Goal: Task Accomplishment & Management: Manage account settings

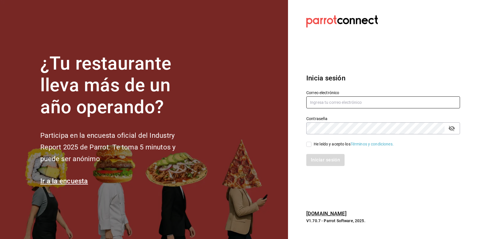
click at [338, 103] on input "text" at bounding box center [383, 103] width 154 height 12
paste input "[EMAIL_ADDRESS][DOMAIN_NAME]"
type input "[EMAIL_ADDRESS][DOMAIN_NAME]"
click at [324, 147] on div "He leído y acepto los Términos y condiciones." at bounding box center [354, 144] width 80 height 6
click at [311, 147] on input "He leído y acepto los Términos y condiciones." at bounding box center [308, 144] width 5 height 5
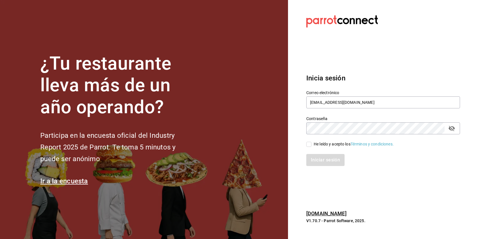
checkbox input "true"
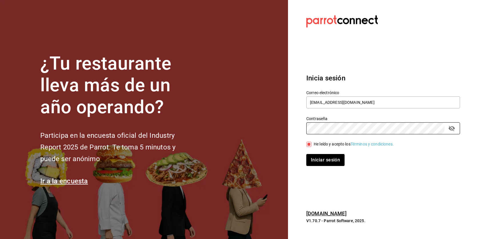
click at [306, 154] on button "Iniciar sesión" at bounding box center [325, 160] width 38 height 12
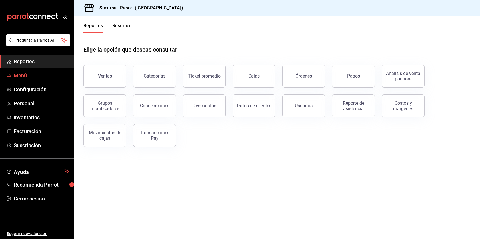
click at [28, 75] on span "Menú" at bounding box center [42, 76] width 56 height 8
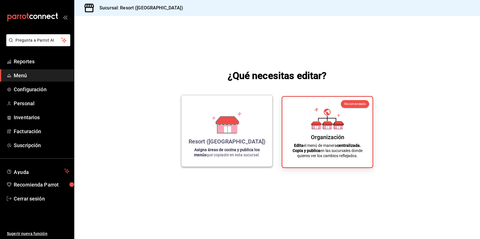
click at [219, 120] on icon at bounding box center [227, 121] width 23 height 8
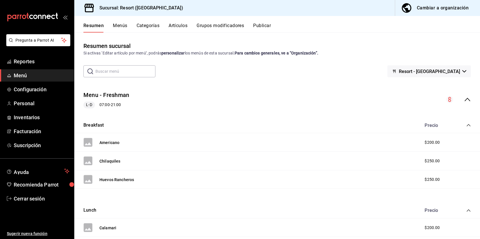
click at [120, 28] on button "Menús" at bounding box center [120, 28] width 14 height 10
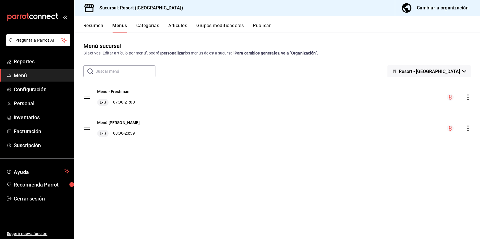
click at [153, 29] on button "Categorías" at bounding box center [147, 28] width 23 height 10
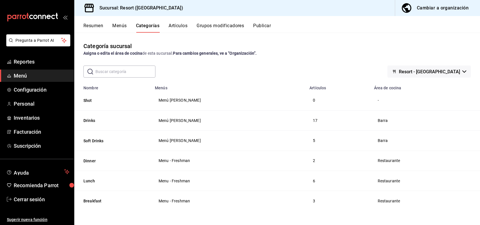
click at [452, 70] on span "Resort - [GEOGRAPHIC_DATA]" at bounding box center [429, 71] width 61 height 5
click at [452, 70] on div at bounding box center [240, 112] width 480 height 225
click at [90, 181] on button "Lunch" at bounding box center [111, 181] width 57 height 6
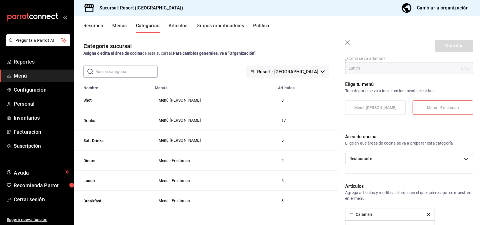
scroll to position [66, 0]
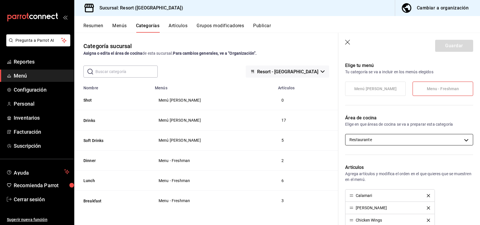
click at [392, 140] on body "Pregunta a Parrot AI Reportes Menú Configuración Personal Inventarios Facturaci…" at bounding box center [240, 112] width 480 height 225
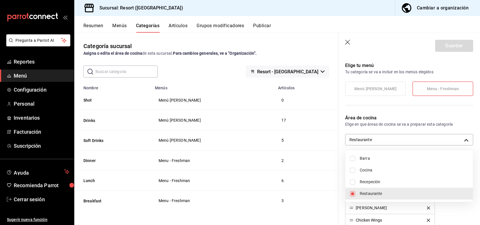
click at [370, 171] on span "Cocina" at bounding box center [414, 170] width 109 height 6
type input "1f9ffa12-f06e-4ff4-99be-bde5e75b914e,03dd8378-6c63-4d36-93ea-77490a077b3c"
checkbox input "true"
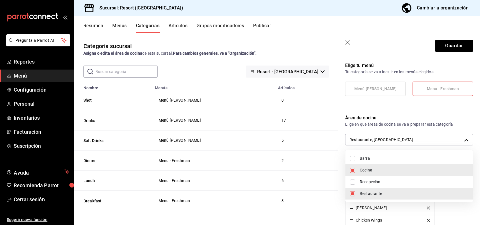
click at [372, 194] on span "Restaurante" at bounding box center [414, 193] width 109 height 6
type input "03dd8378-6c63-4d36-93ea-77490a077b3c"
checkbox input "false"
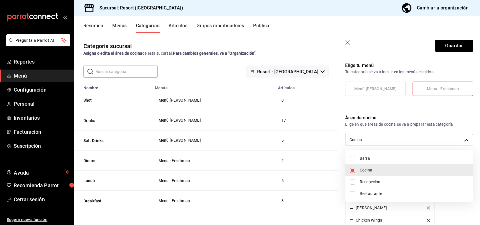
click at [454, 45] on div at bounding box center [240, 112] width 480 height 225
click at [454, 45] on button "Guardar" at bounding box center [454, 46] width 38 height 12
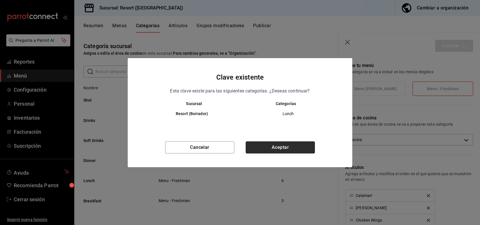
click at [282, 149] on button "Aceptar" at bounding box center [280, 147] width 69 height 12
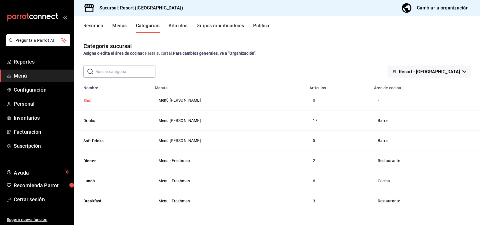
click at [91, 101] on button "Shot" at bounding box center [111, 100] width 57 height 6
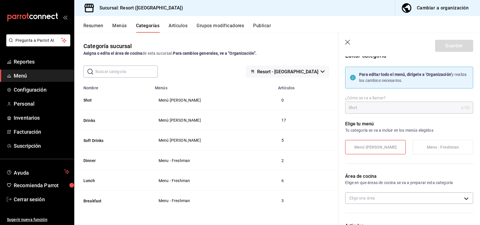
scroll to position [12, 0]
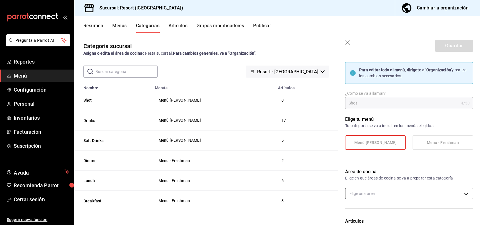
click at [381, 191] on body "Pregunta a Parrot AI Reportes Menú Configuración Personal Inventarios Facturaci…" at bounding box center [240, 112] width 480 height 225
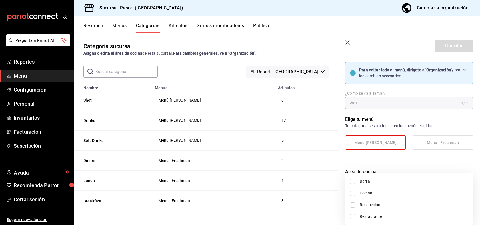
click at [366, 183] on span "Barra" at bounding box center [414, 181] width 109 height 6
type input "2347712b-e00b-4bbf-a38f-a1222c2cedce"
checkbox input "true"
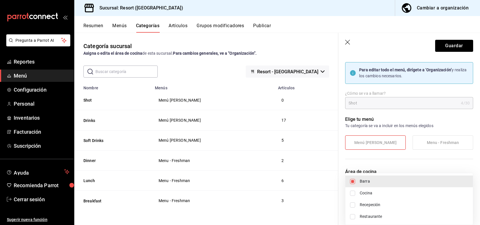
click at [458, 45] on div at bounding box center [240, 112] width 480 height 225
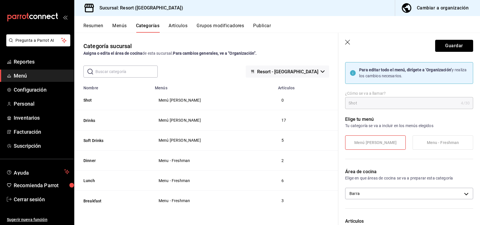
click at [458, 45] on button "Guardar" at bounding box center [454, 46] width 38 height 12
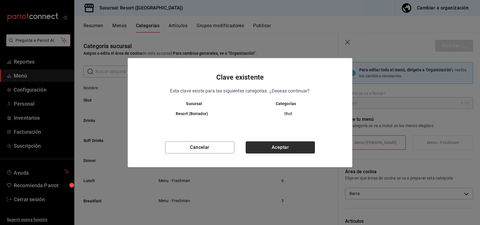
click at [270, 149] on button "Aceptar" at bounding box center [280, 147] width 69 height 12
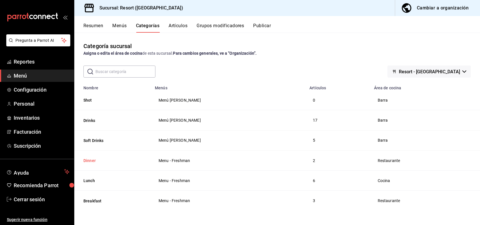
click at [90, 160] on button "Dinner" at bounding box center [111, 160] width 57 height 6
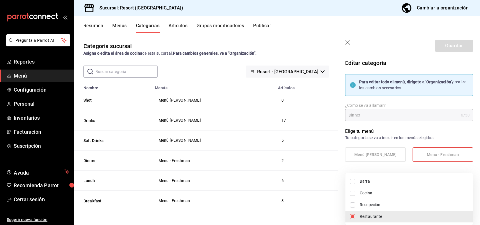
click at [384, 208] on body "Pregunta a Parrot AI Reportes Menú Configuración Personal Inventarios Facturaci…" at bounding box center [240, 112] width 480 height 225
click at [366, 193] on span "Cocina" at bounding box center [414, 193] width 109 height 6
type input "1f9ffa12-f06e-4ff4-99be-bde5e75b914e,03dd8378-6c63-4d36-93ea-77490a077b3c"
checkbox input "true"
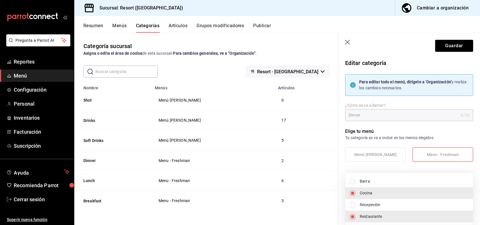
click at [367, 219] on span "Restaurante" at bounding box center [414, 216] width 109 height 6
type input "03dd8378-6c63-4d36-93ea-77490a077b3c"
checkbox input "false"
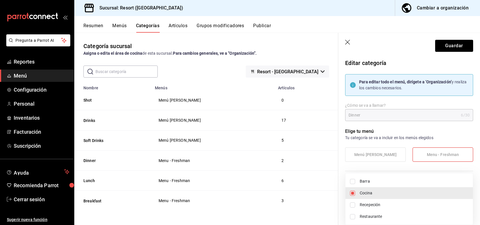
click at [448, 45] on div at bounding box center [240, 112] width 480 height 225
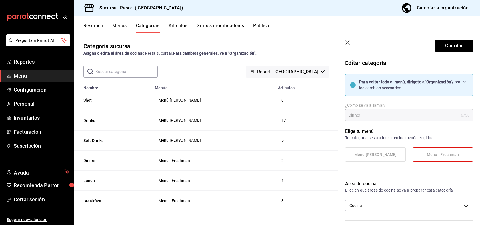
click at [448, 45] on button "Guardar" at bounding box center [454, 46] width 38 height 12
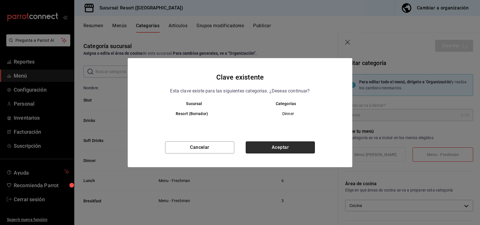
click at [285, 148] on button "Aceptar" at bounding box center [280, 147] width 69 height 12
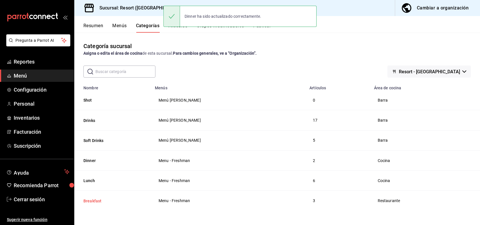
click at [93, 200] on button "Breakfast" at bounding box center [111, 201] width 57 height 6
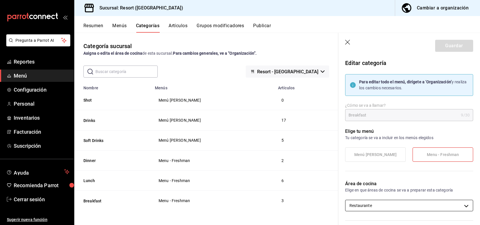
click at [369, 206] on body "Pregunta a Parrot AI Reportes Menú Configuración Personal Inventarios Facturaci…" at bounding box center [240, 112] width 480 height 225
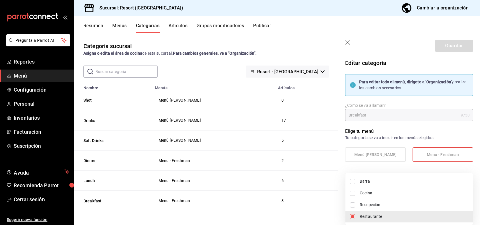
click at [367, 193] on span "Cocina" at bounding box center [414, 193] width 109 height 6
type input "1f9ffa12-f06e-4ff4-99be-bde5e75b914e,03dd8378-6c63-4d36-93ea-77490a077b3c"
checkbox input "true"
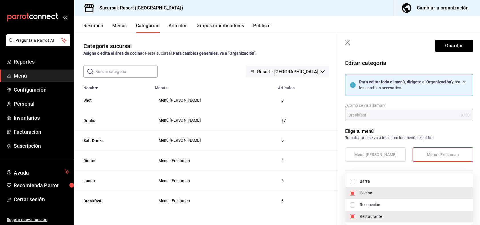
click at [369, 219] on li "Restaurante" at bounding box center [408, 216] width 127 height 12
type input "03dd8378-6c63-4d36-93ea-77490a077b3c"
checkbox input "false"
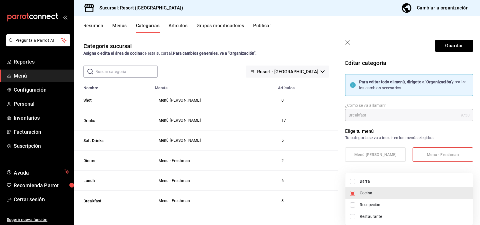
click at [461, 44] on div at bounding box center [240, 112] width 480 height 225
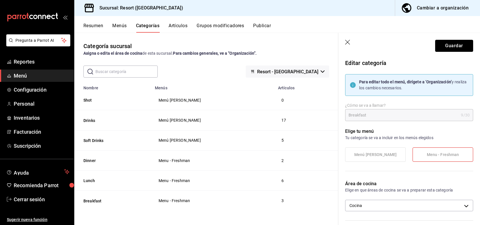
click at [461, 44] on button "Guardar" at bounding box center [454, 46] width 38 height 12
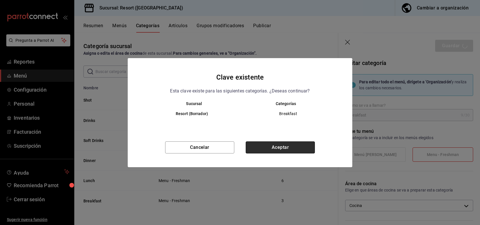
click at [276, 149] on button "Aceptar" at bounding box center [280, 147] width 69 height 12
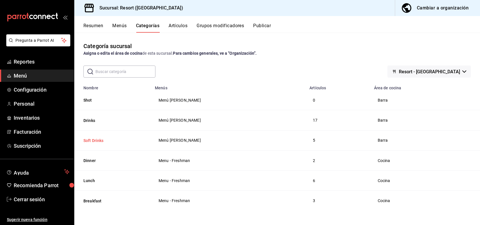
click at [101, 142] on button "Soft Drinks" at bounding box center [111, 140] width 57 height 6
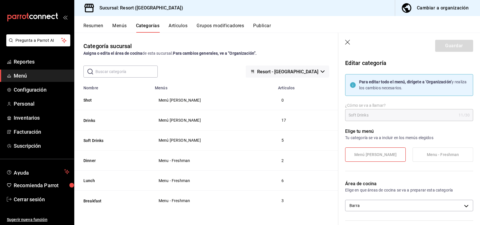
click at [346, 43] on icon "button" at bounding box center [348, 43] width 6 height 6
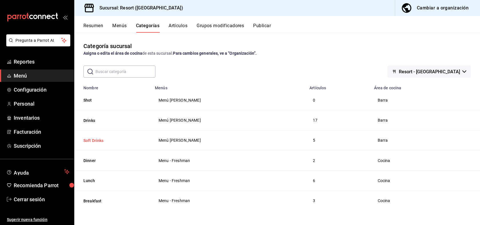
click at [95, 142] on button "Soft Drinks" at bounding box center [111, 140] width 57 height 6
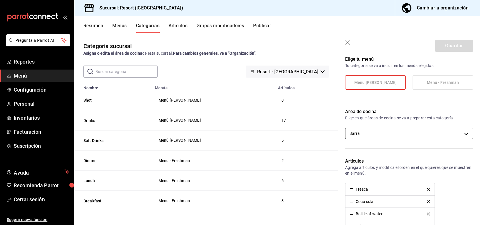
scroll to position [71, 0]
click at [363, 131] on body "Pregunta a Parrot AI Reportes Menú Configuración Personal Inventarios Facturaci…" at bounding box center [240, 112] width 480 height 225
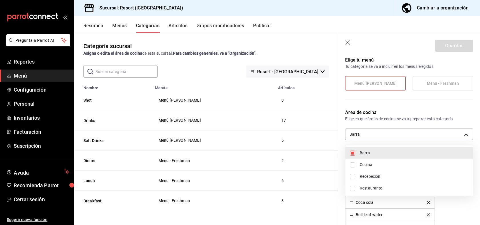
click at [363, 168] on li "Cocina" at bounding box center [408, 165] width 127 height 12
type input "2347712b-e00b-4bbf-a38f-a1222c2cedce,03dd8378-6c63-4d36-93ea-77490a077b3c"
checkbox input "true"
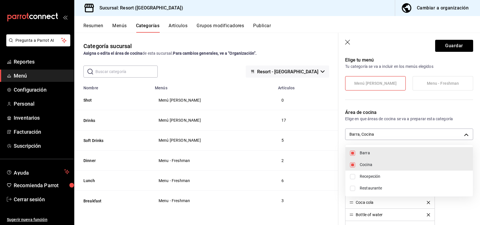
click at [362, 148] on li "Barra" at bounding box center [408, 153] width 127 height 12
type input "03dd8378-6c63-4d36-93ea-77490a077b3c"
checkbox input "false"
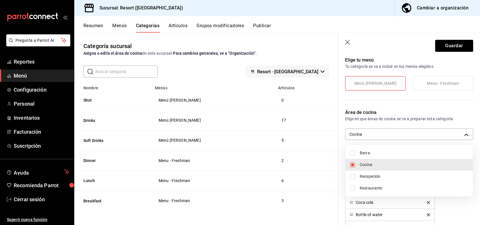
click at [452, 48] on div at bounding box center [240, 112] width 480 height 225
click at [452, 48] on button "Guardar" at bounding box center [454, 46] width 38 height 12
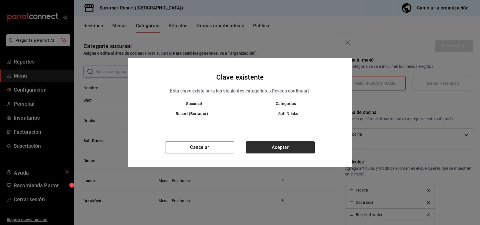
click at [302, 146] on button "Aceptar" at bounding box center [280, 147] width 69 height 12
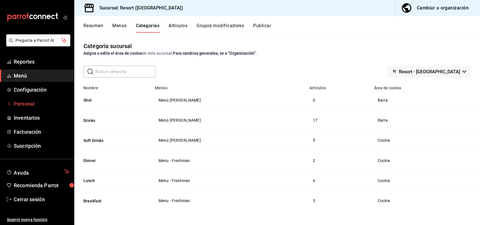
click at [21, 105] on span "Personal" at bounding box center [42, 104] width 56 height 8
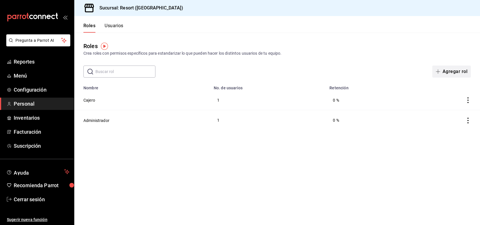
click at [460, 72] on button "Agregar rol" at bounding box center [451, 71] width 39 height 12
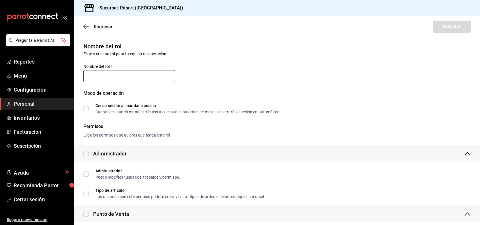
click at [139, 77] on input "text" at bounding box center [129, 76] width 92 height 12
click at [99, 26] on span "Regresar" at bounding box center [103, 26] width 19 height 5
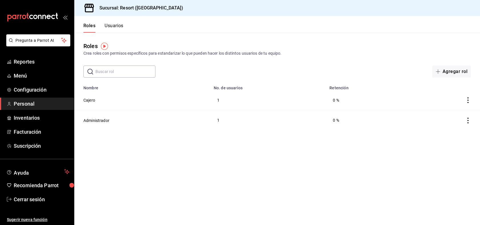
click at [121, 27] on button "Usuarios" at bounding box center [114, 28] width 19 height 10
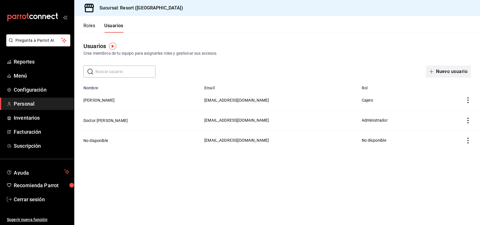
click at [440, 70] on button "Nuevo usuario" at bounding box center [448, 71] width 45 height 12
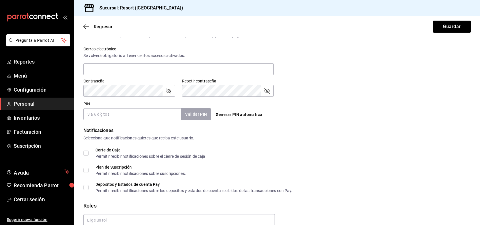
scroll to position [232, 0]
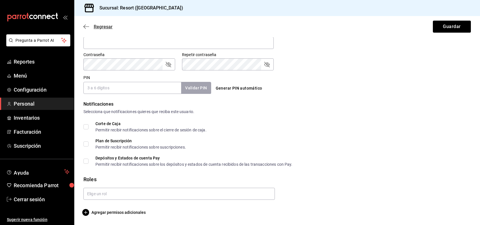
click at [95, 26] on span "Regresar" at bounding box center [103, 26] width 19 height 5
